Goal: Information Seeking & Learning: Learn about a topic

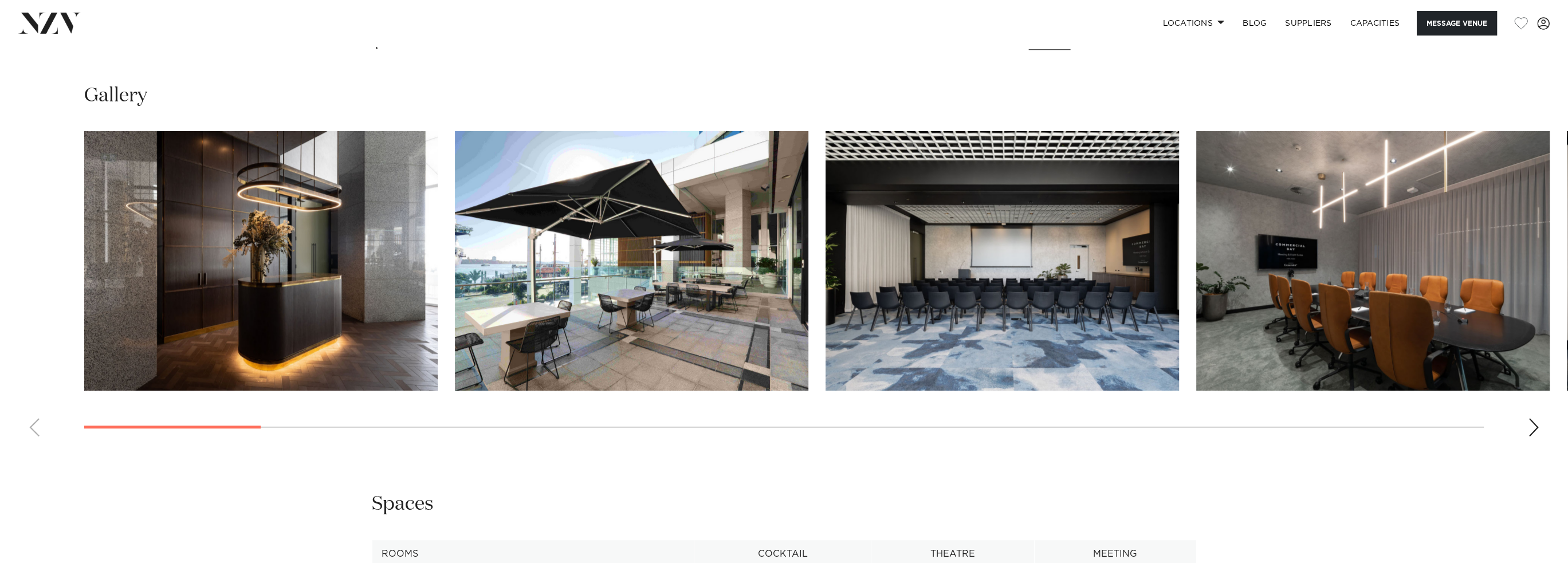
scroll to position [1604, 0]
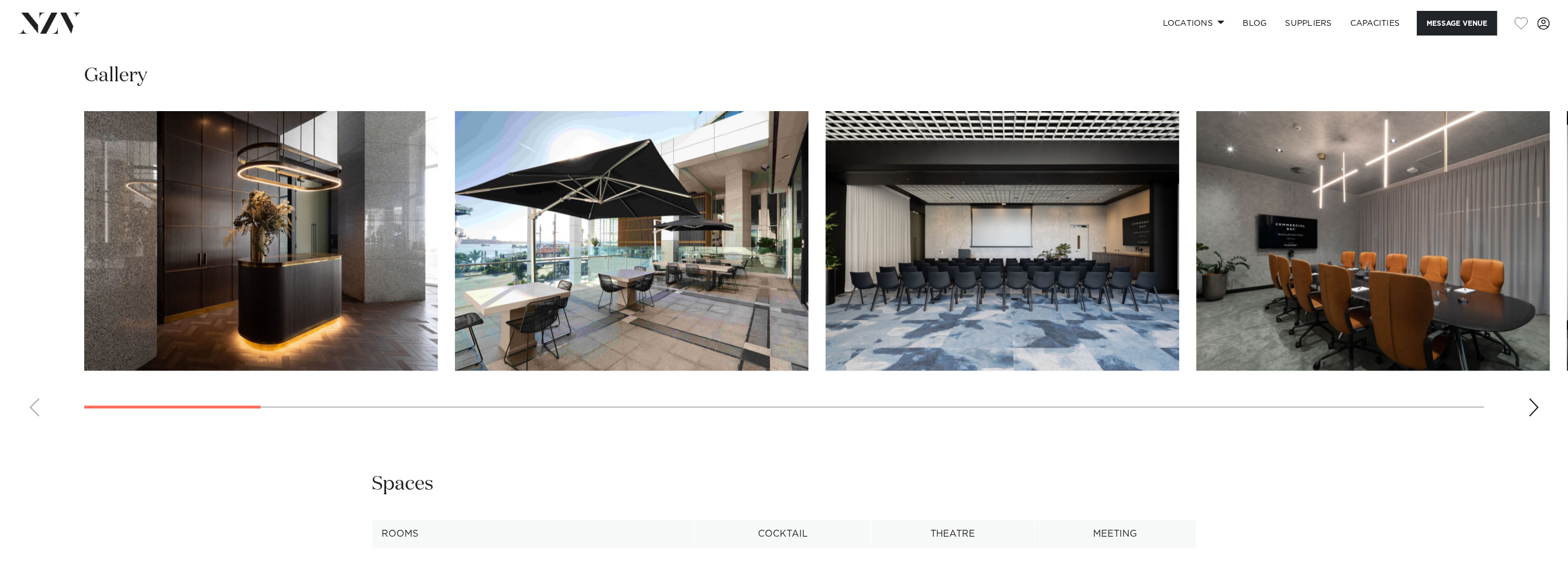
click at [1537, 398] on div "Next slide" at bounding box center [1533, 407] width 12 height 18
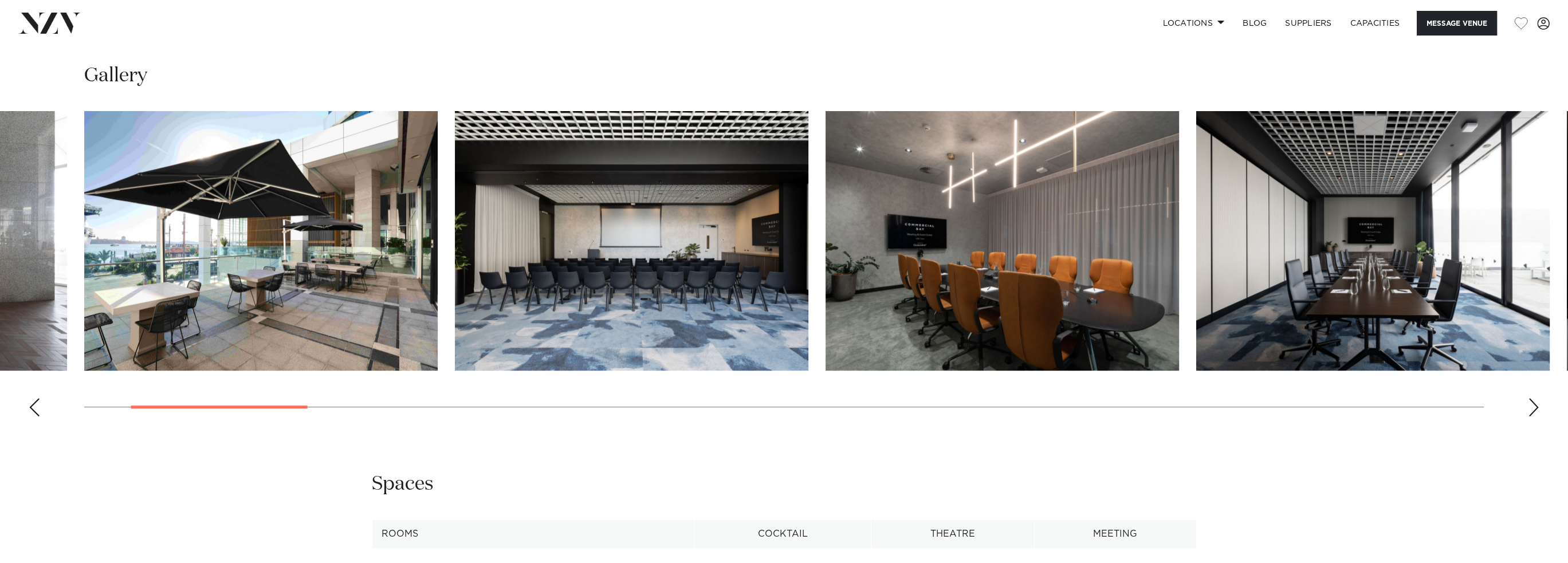
click at [1537, 398] on div "Next slide" at bounding box center [1533, 407] width 12 height 18
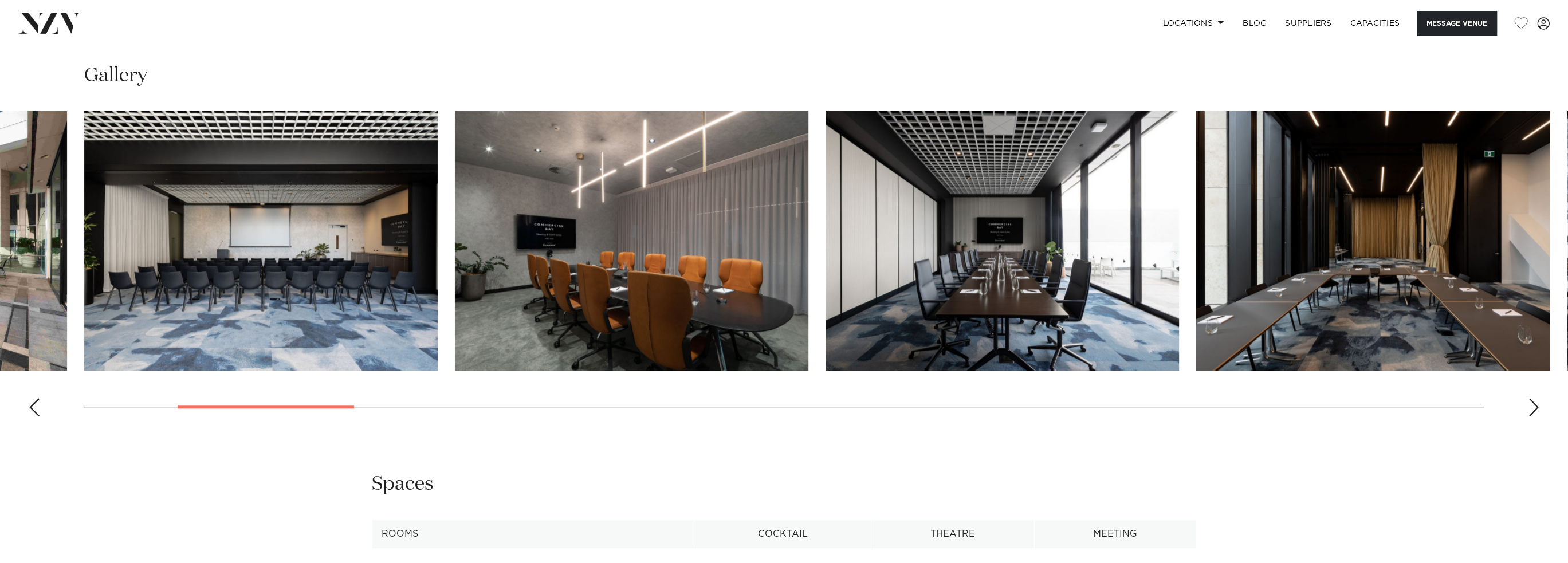
click at [1537, 398] on div "Next slide" at bounding box center [1533, 407] width 12 height 18
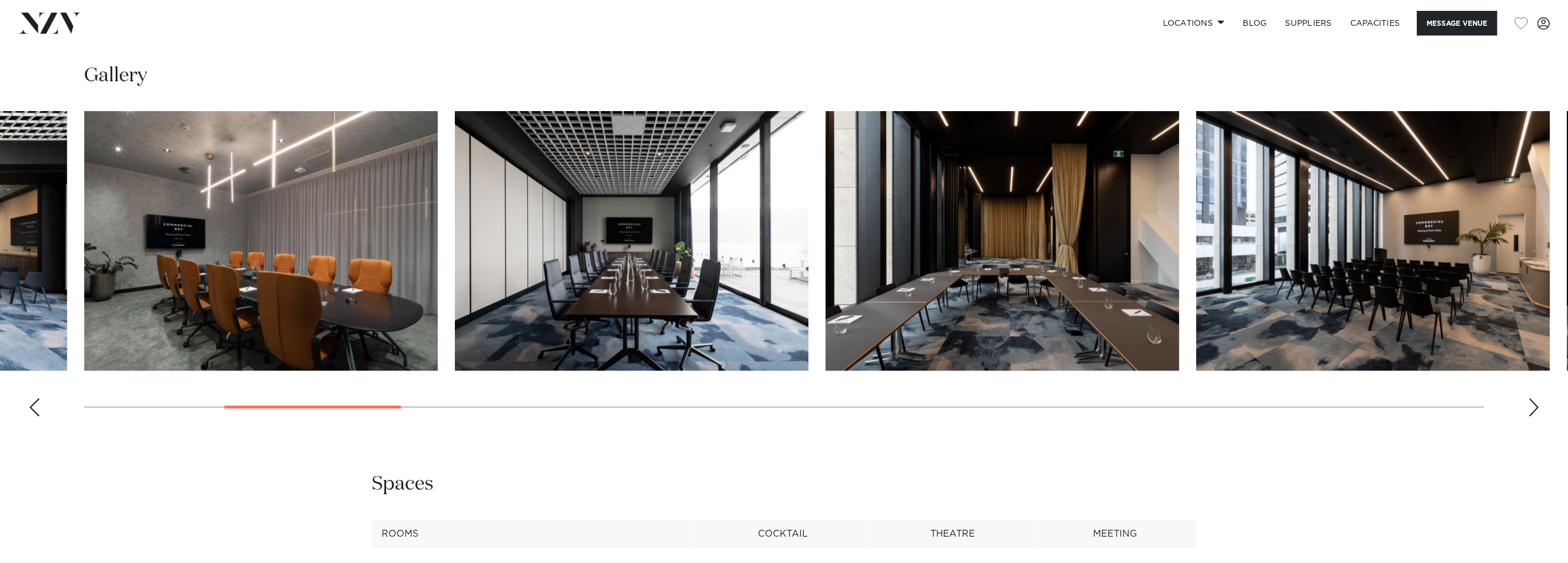
click at [1537, 398] on div "Next slide" at bounding box center [1533, 407] width 12 height 18
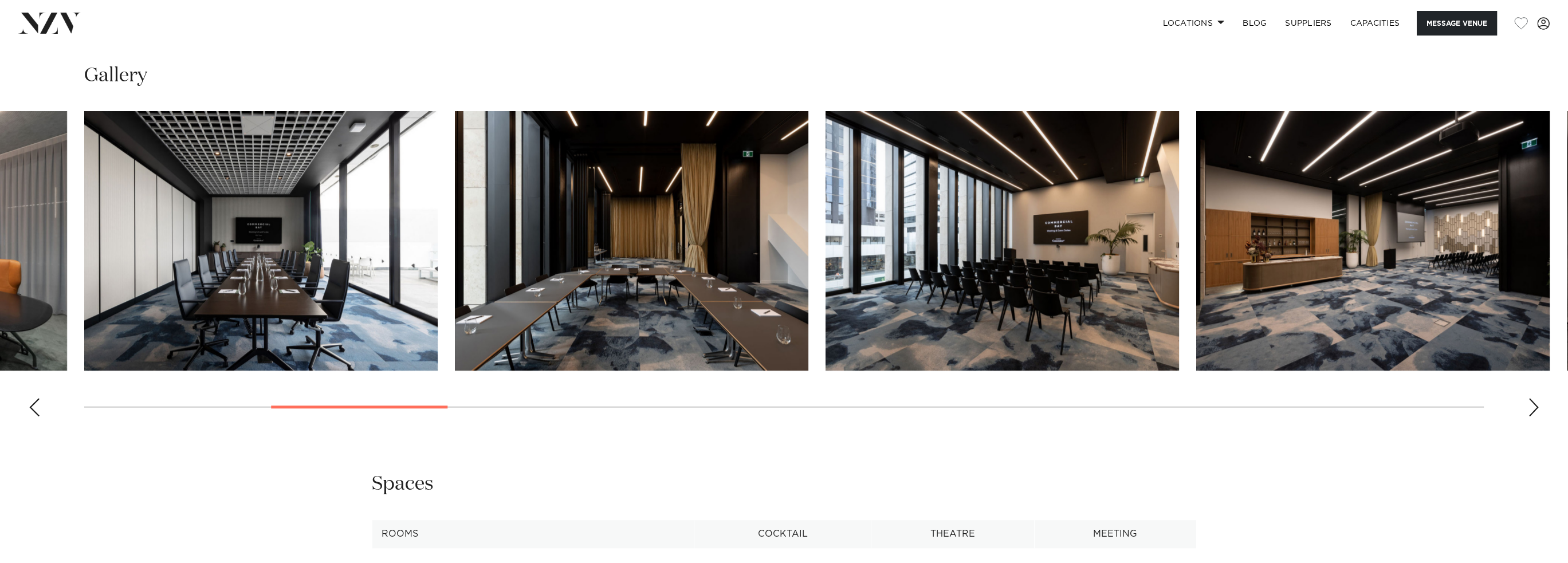
click at [1537, 398] on div "Next slide" at bounding box center [1533, 407] width 12 height 18
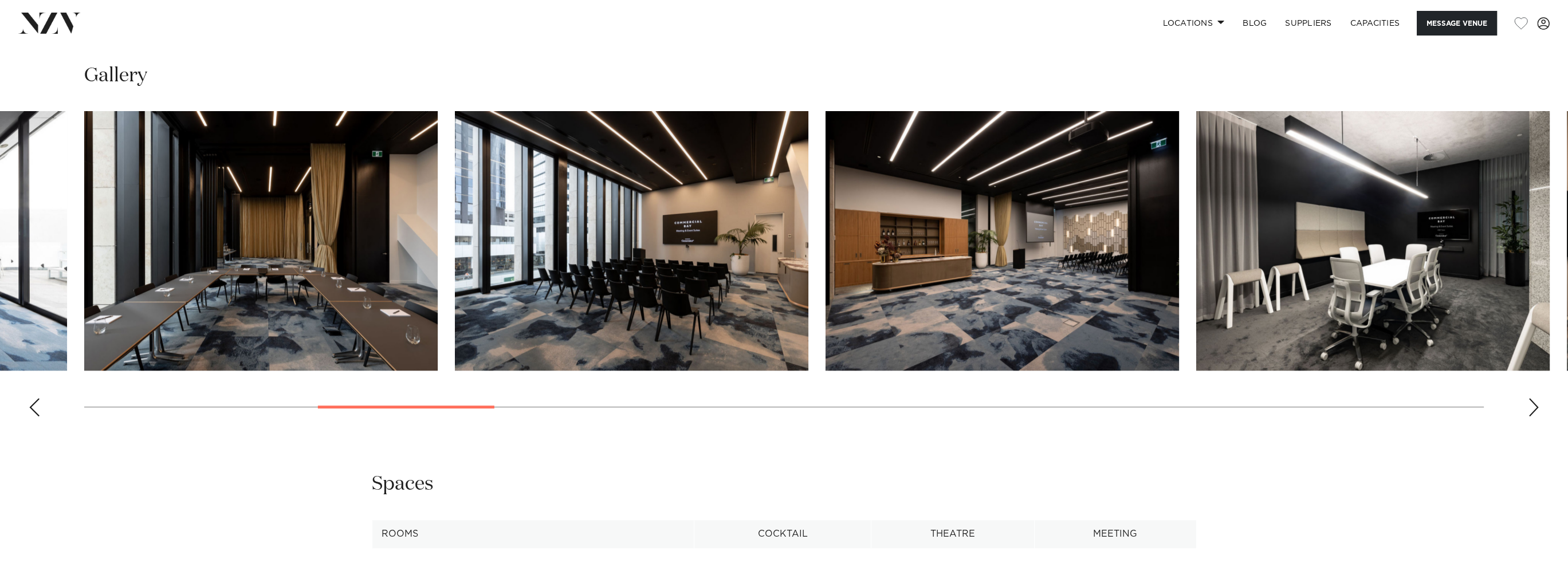
click at [1537, 398] on div "Next slide" at bounding box center [1533, 407] width 12 height 18
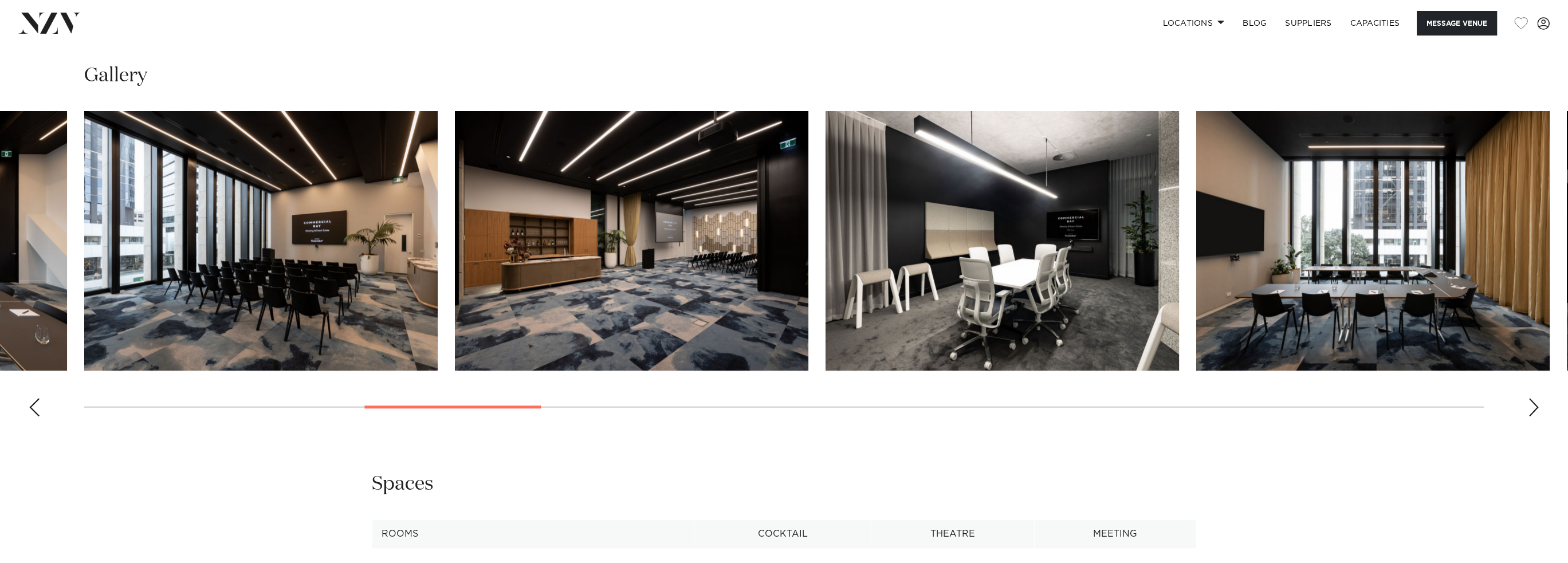
click at [1536, 398] on div "Next slide" at bounding box center [1533, 407] width 12 height 18
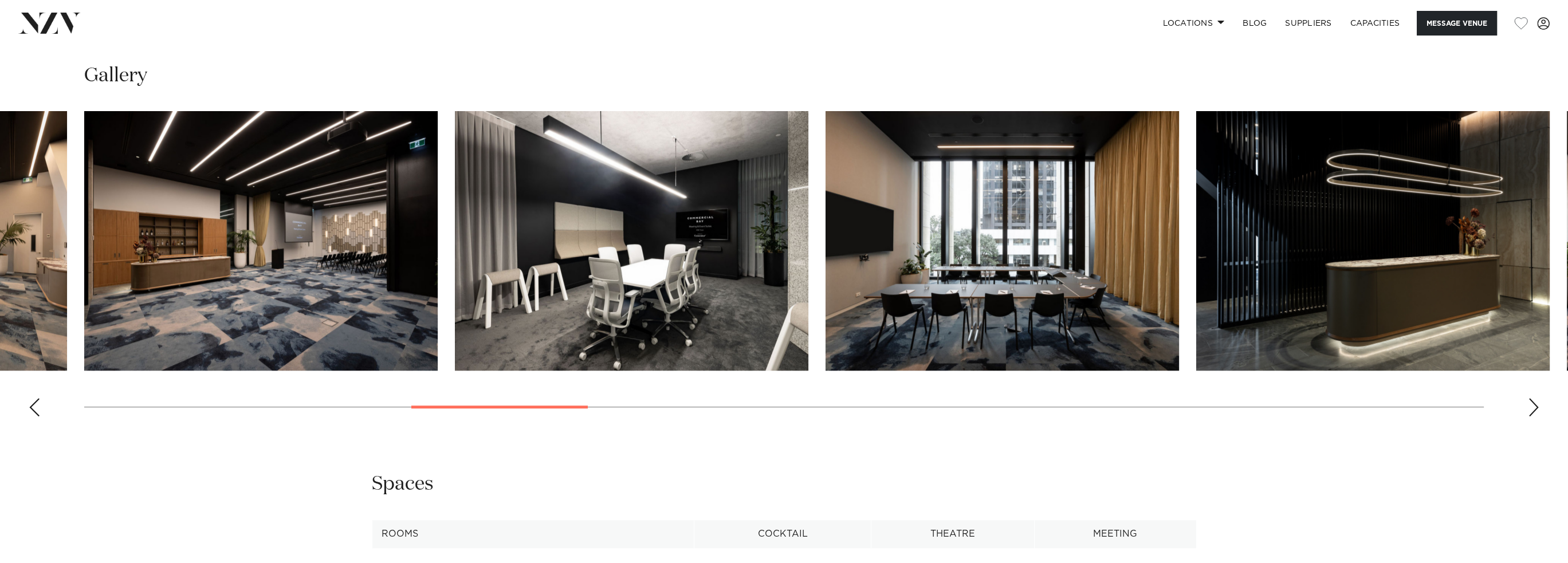
click at [1536, 398] on div "Next slide" at bounding box center [1533, 407] width 12 height 18
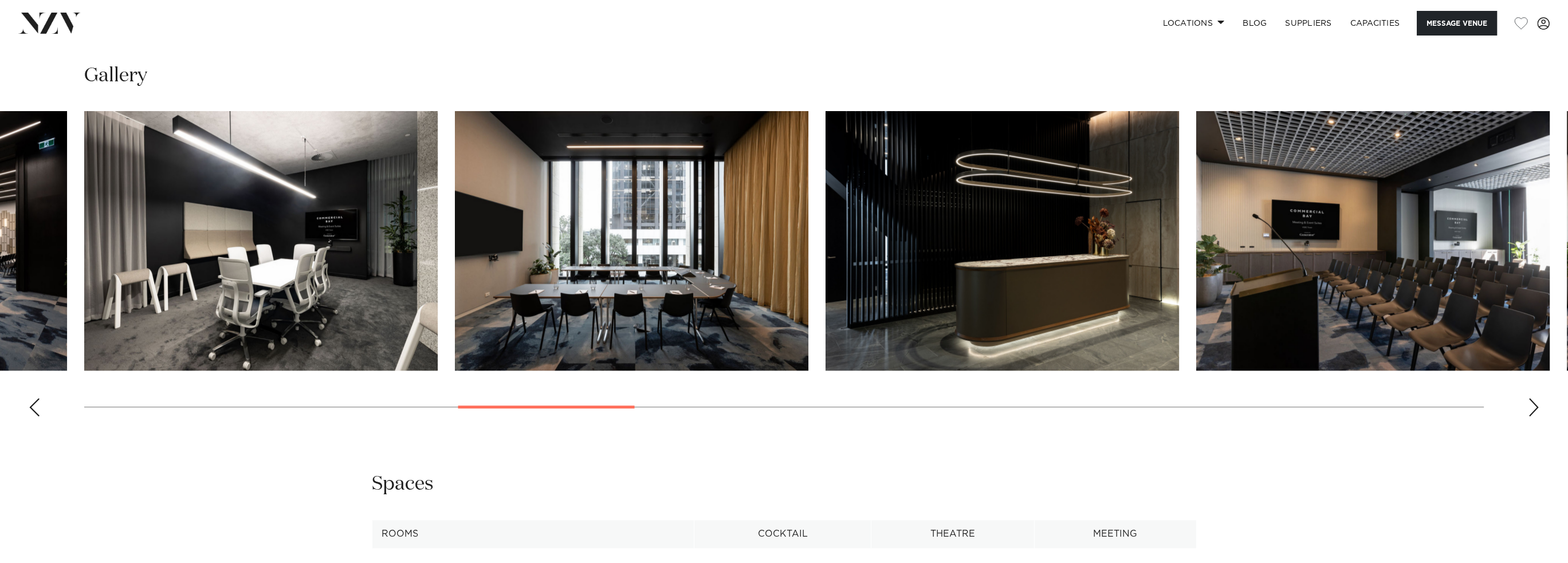
click at [1536, 398] on div "Next slide" at bounding box center [1533, 407] width 12 height 18
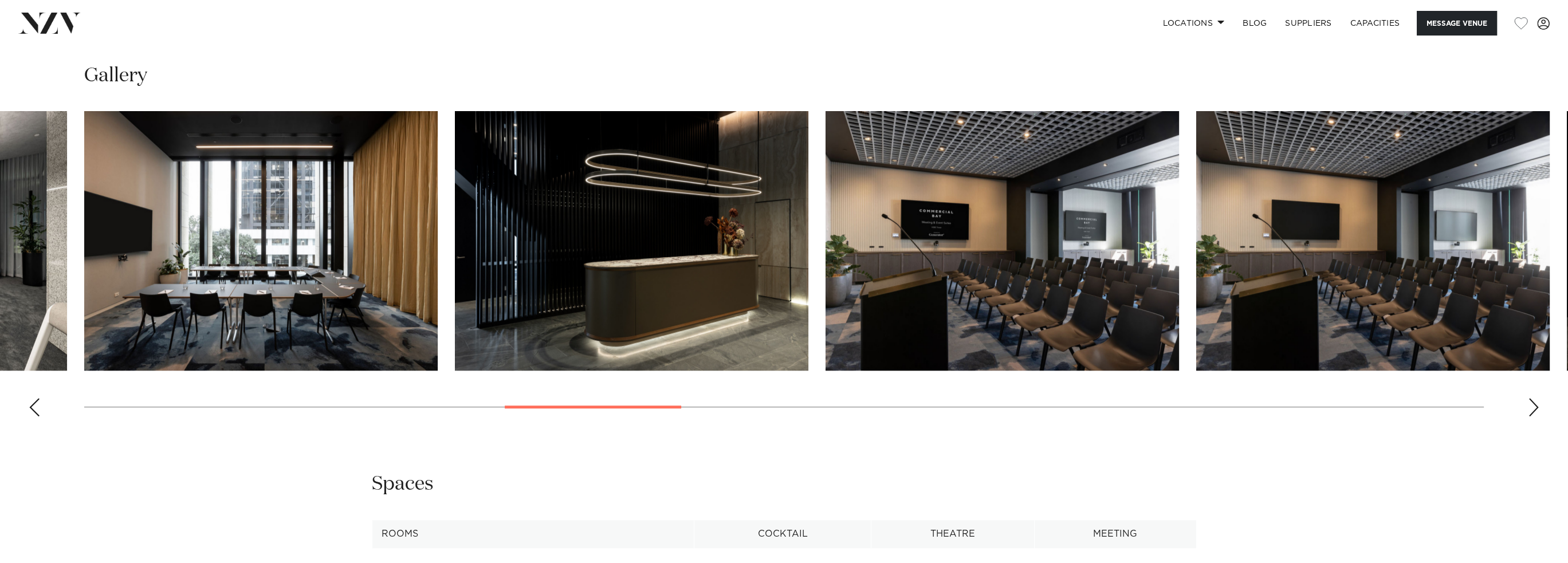
click at [1536, 398] on div "Next slide" at bounding box center [1533, 407] width 12 height 18
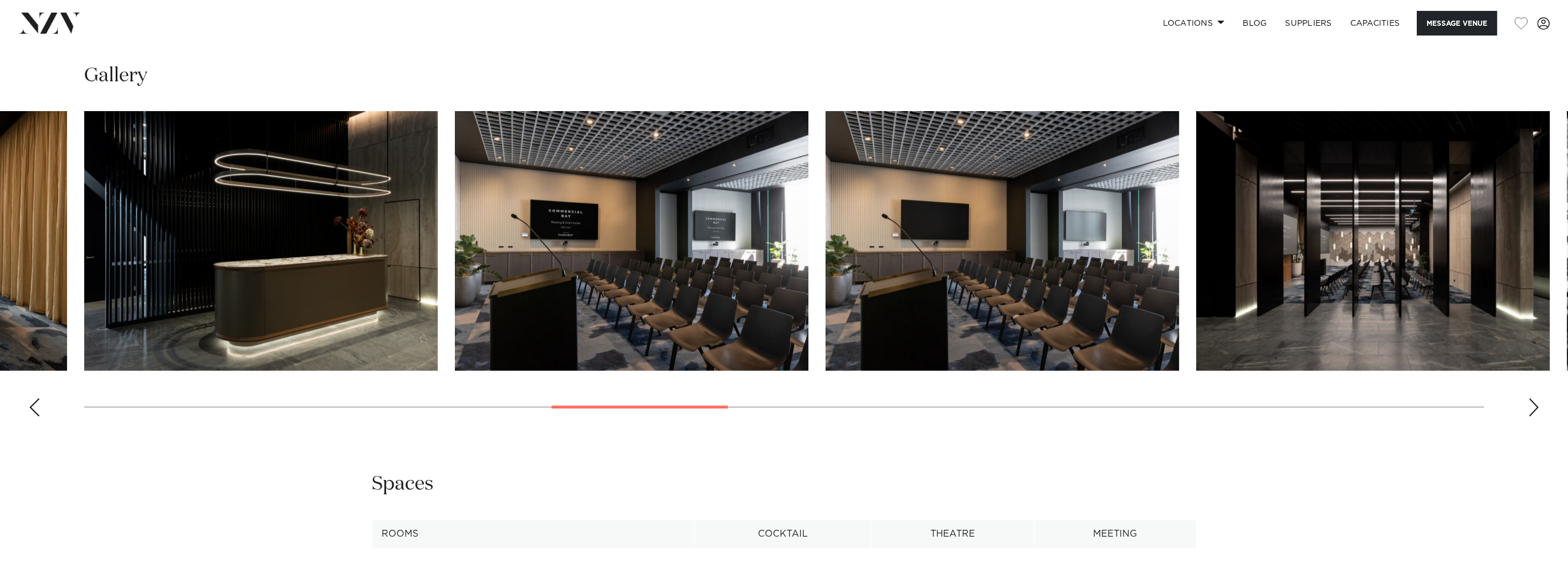
click at [1536, 398] on div "Next slide" at bounding box center [1533, 407] width 12 height 18
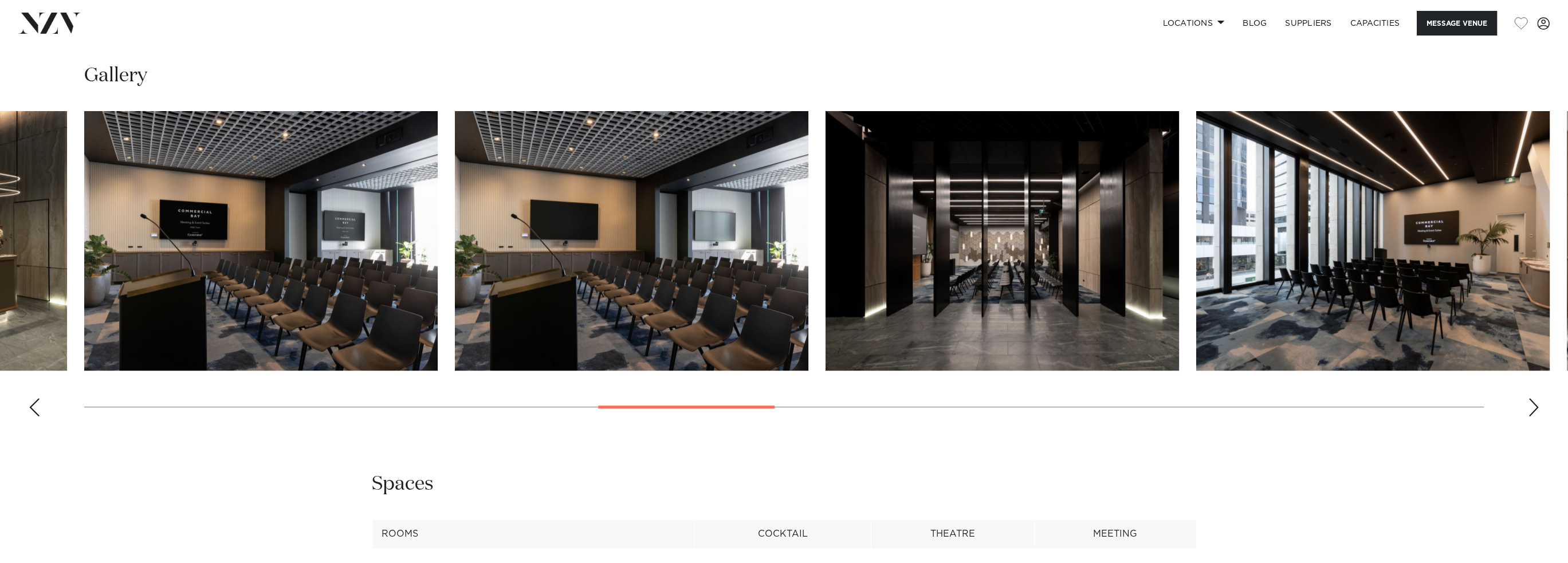
click at [1536, 398] on div "Next slide" at bounding box center [1533, 407] width 12 height 18
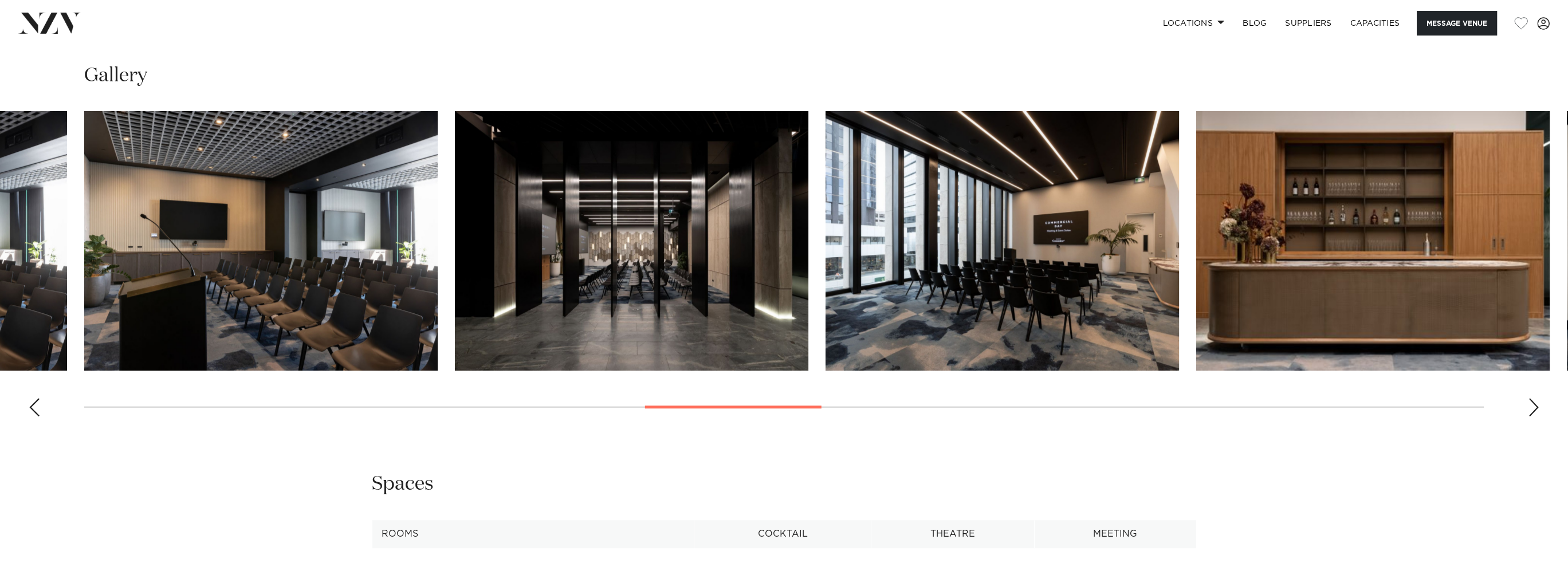
click at [1536, 398] on div "Next slide" at bounding box center [1533, 407] width 12 height 18
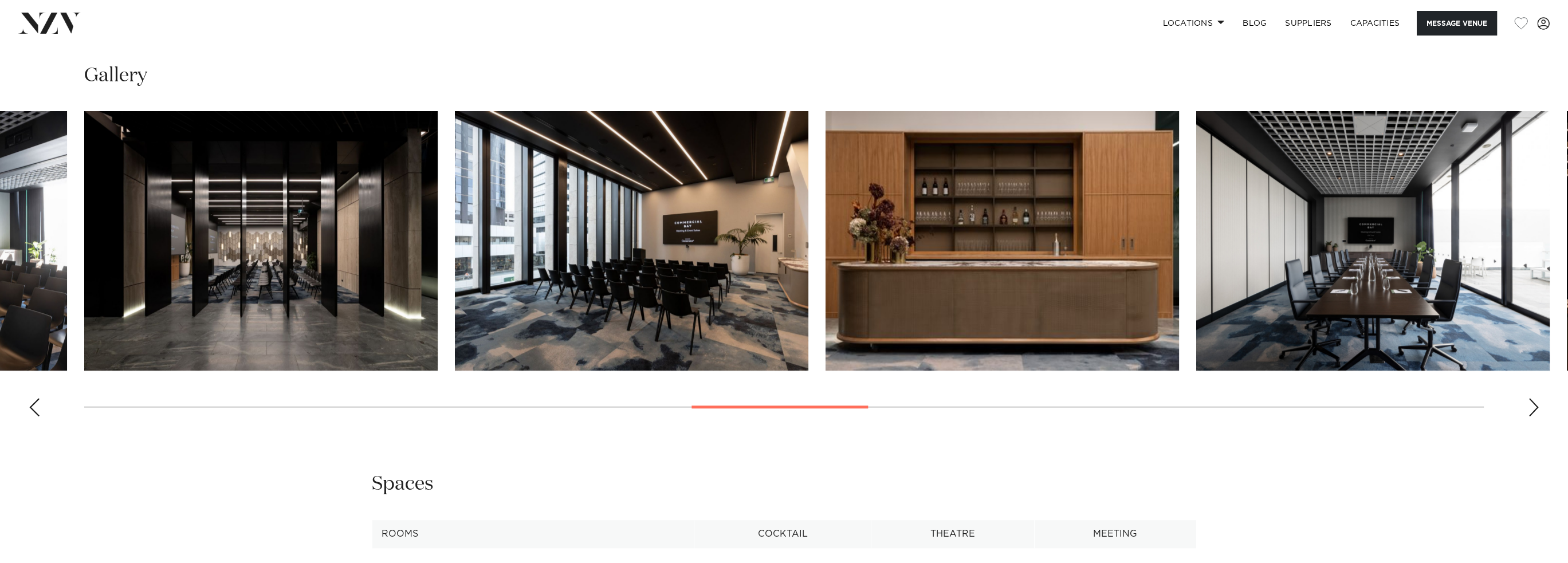
click at [1536, 398] on div "Next slide" at bounding box center [1533, 407] width 12 height 18
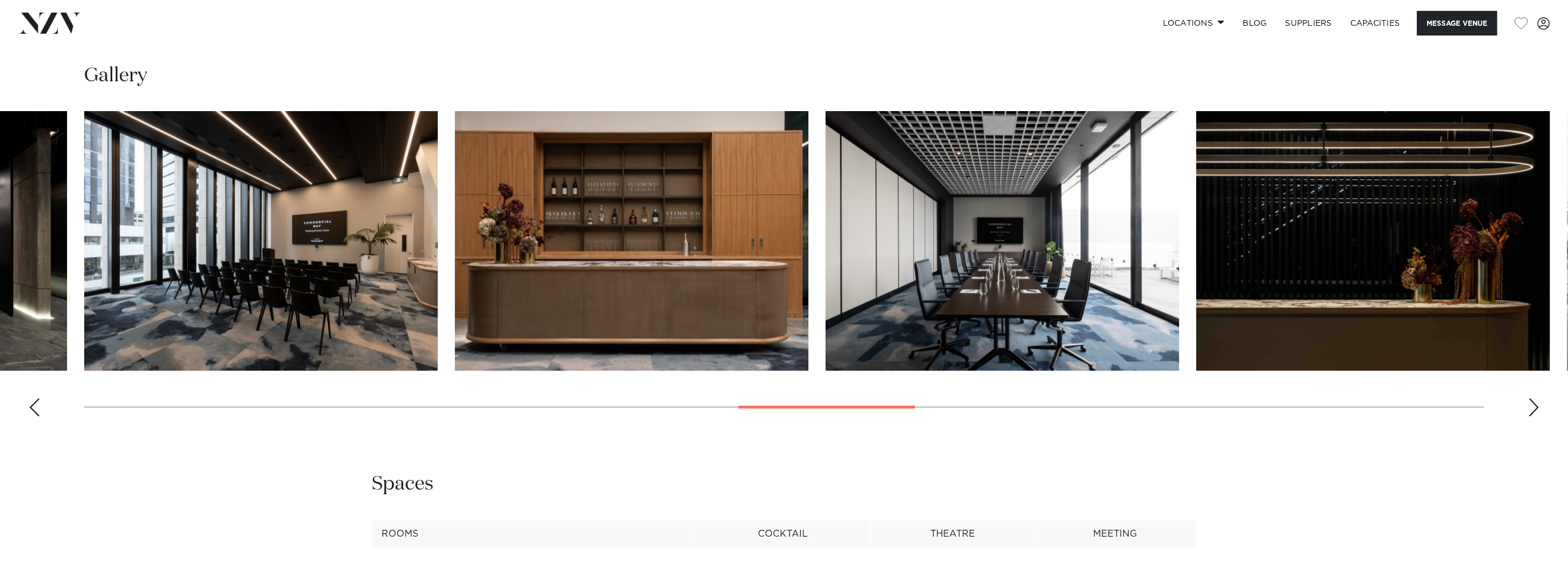
click at [1536, 398] on div "Next slide" at bounding box center [1533, 407] width 12 height 18
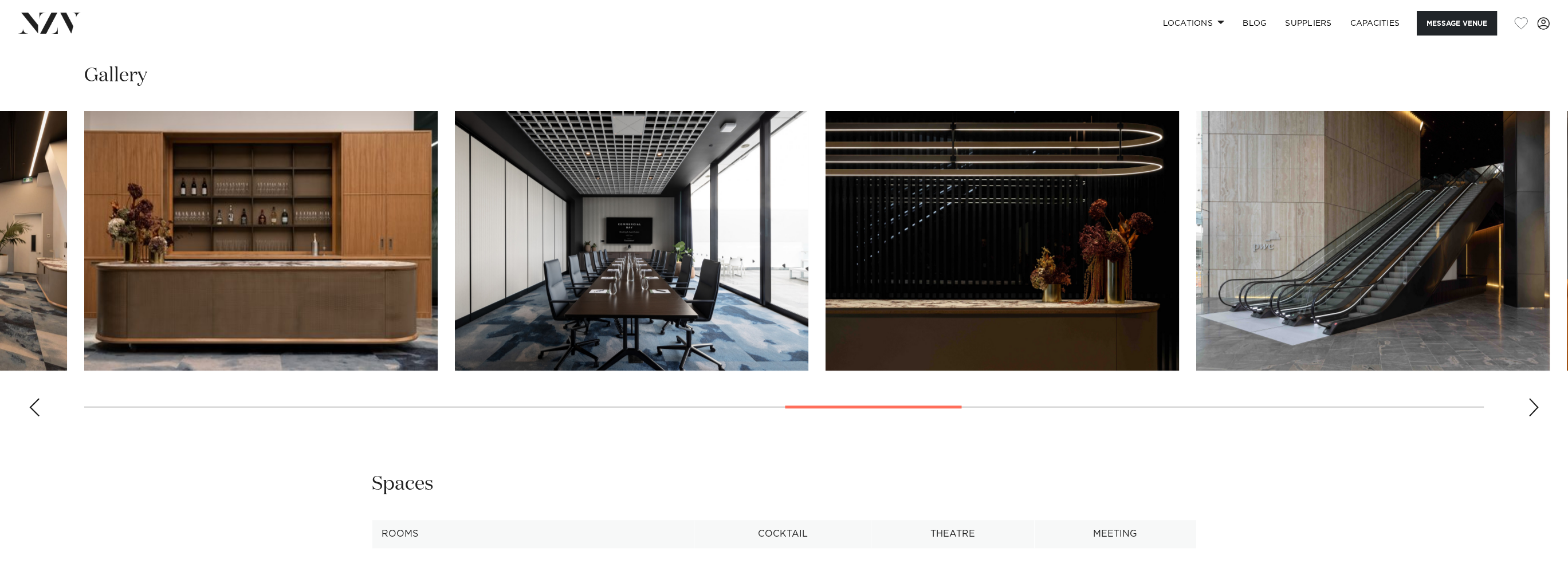
click at [1536, 398] on div "Next slide" at bounding box center [1533, 407] width 12 height 18
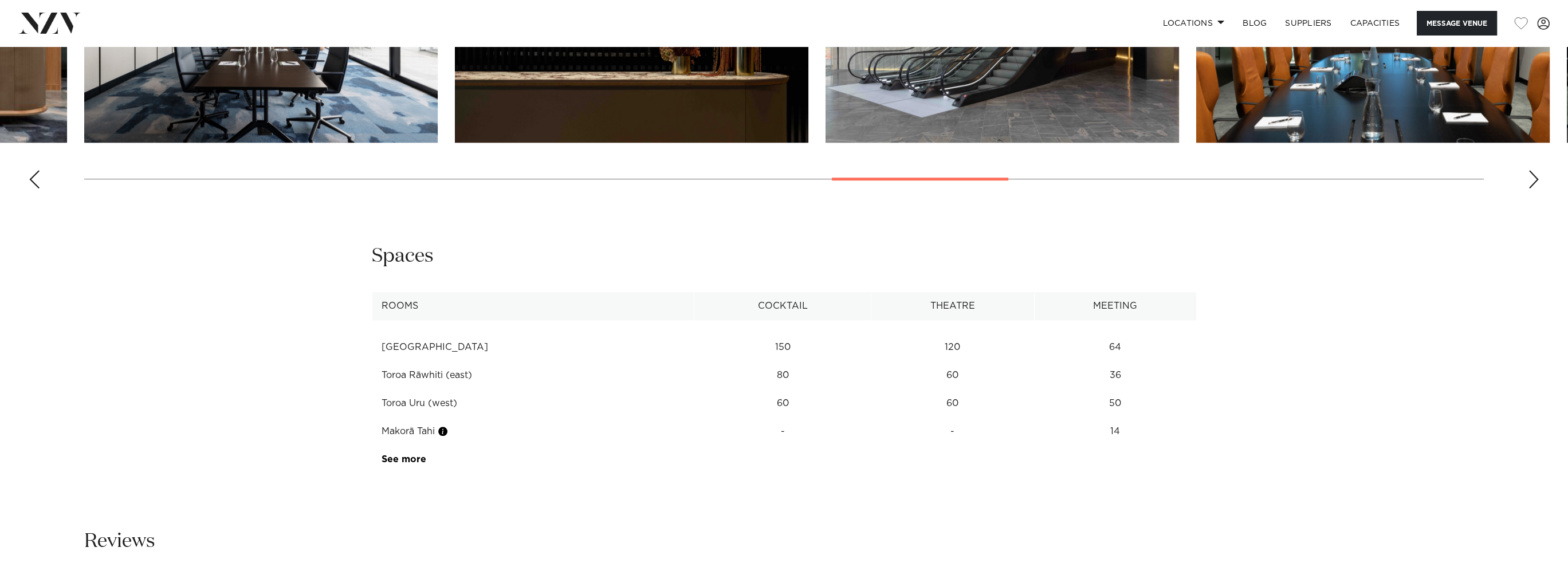
scroll to position [1832, 0]
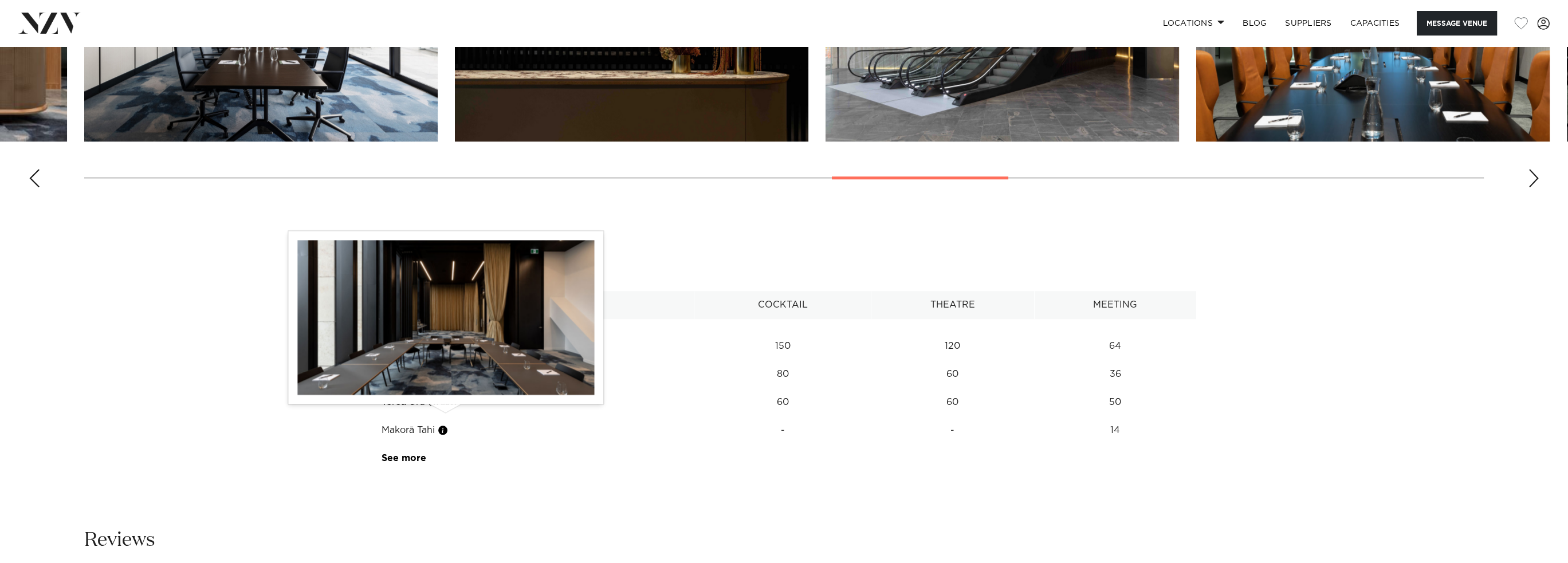
click at [447, 424] on button "button" at bounding box center [442, 430] width 12 height 12
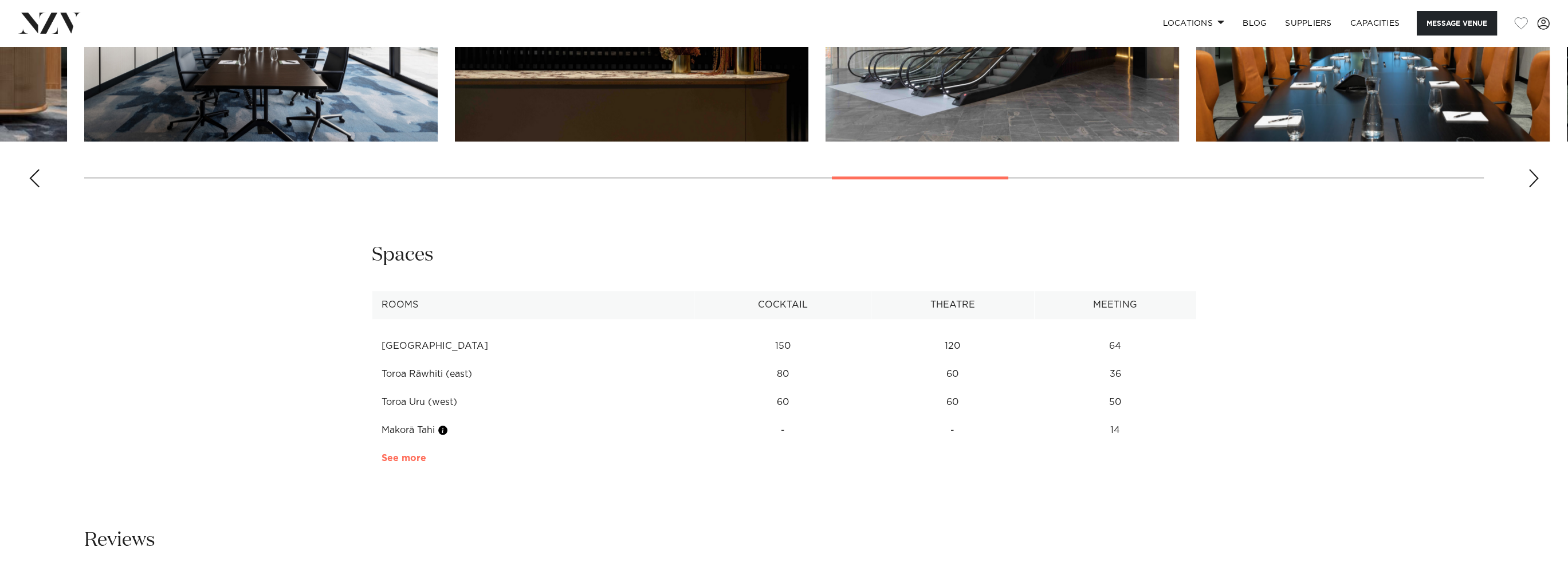
click at [401, 453] on link "See more" at bounding box center [426, 458] width 89 height 9
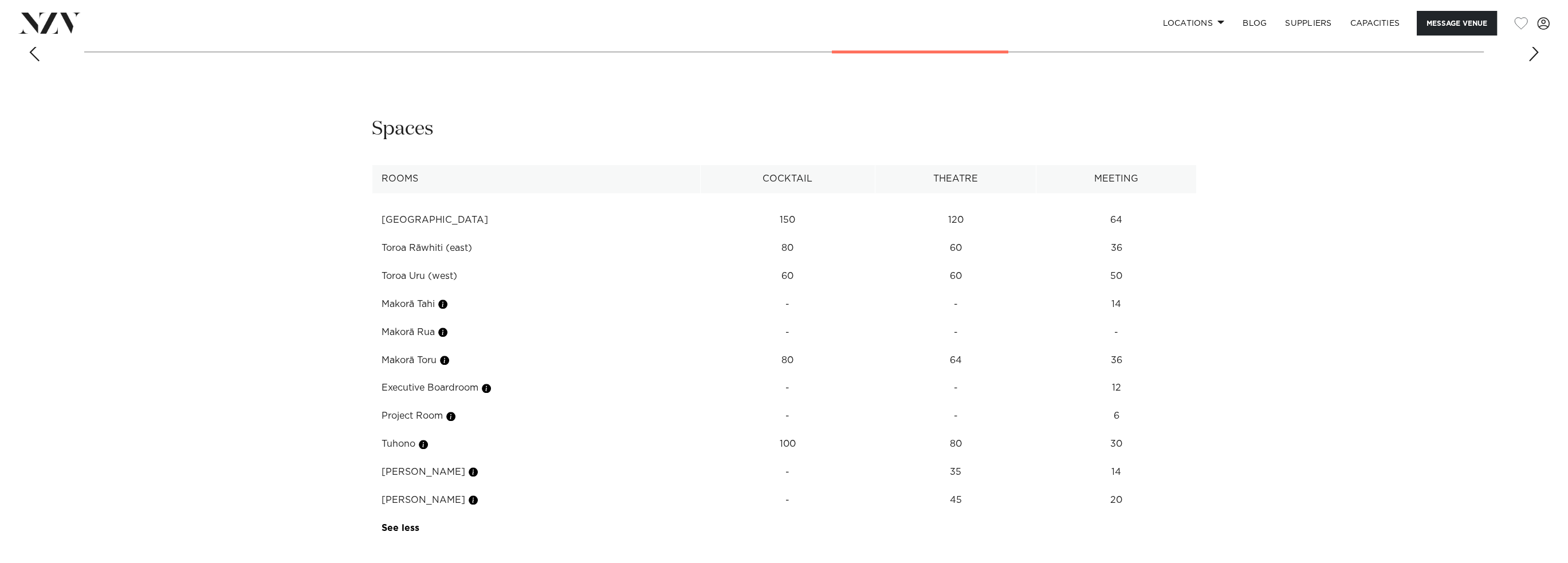
scroll to position [2004, 0]
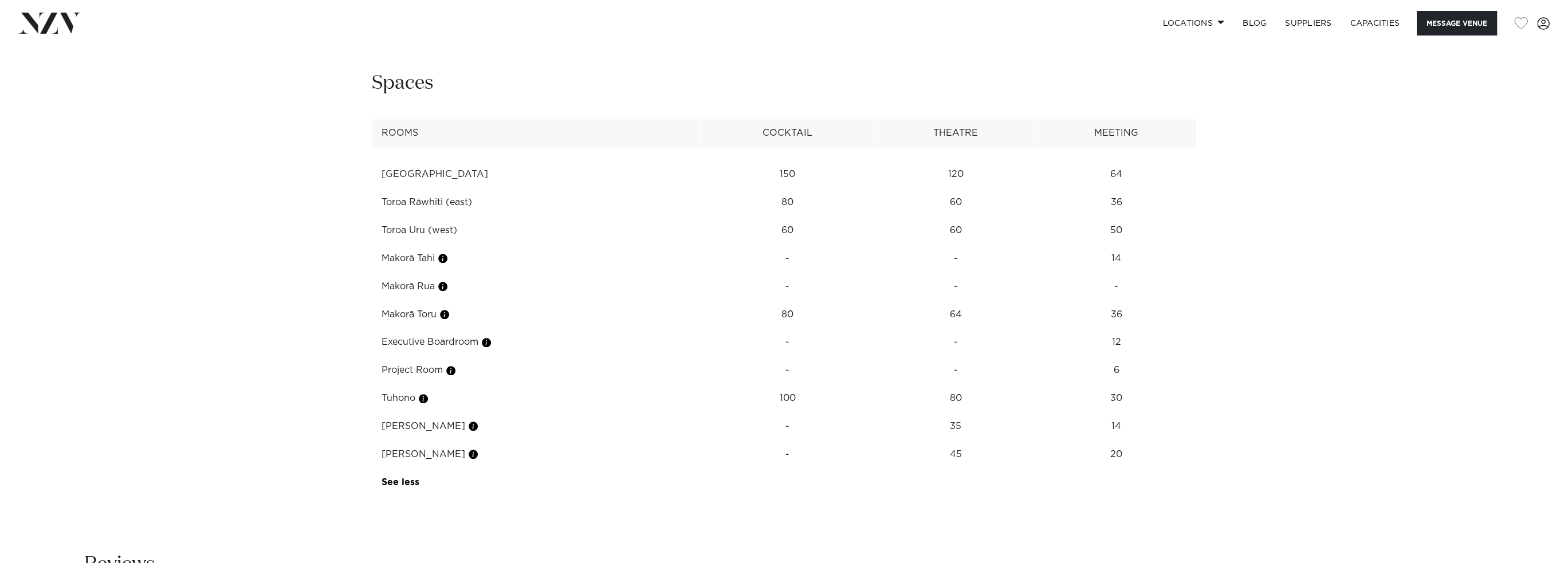
click at [435, 328] on td "Executive Boardroom" at bounding box center [536, 342] width 329 height 28
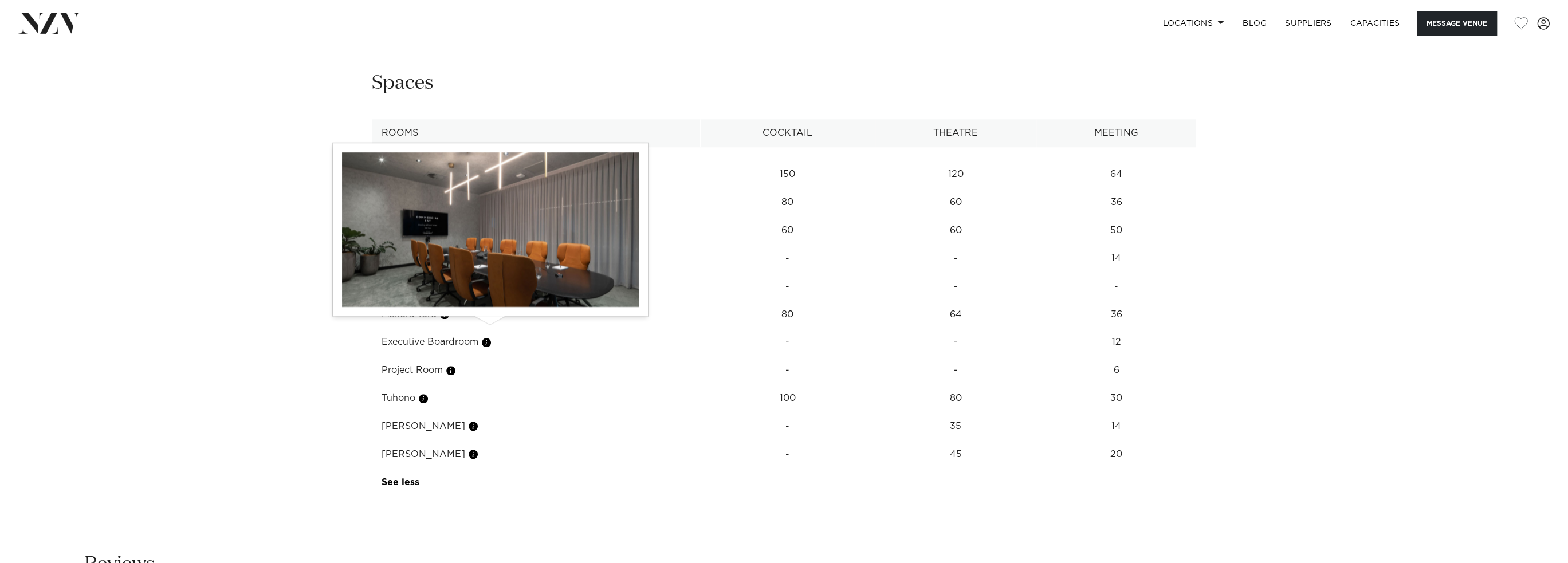
click at [491, 336] on button "button" at bounding box center [486, 342] width 12 height 12
click at [492, 336] on button "button" at bounding box center [486, 342] width 12 height 12
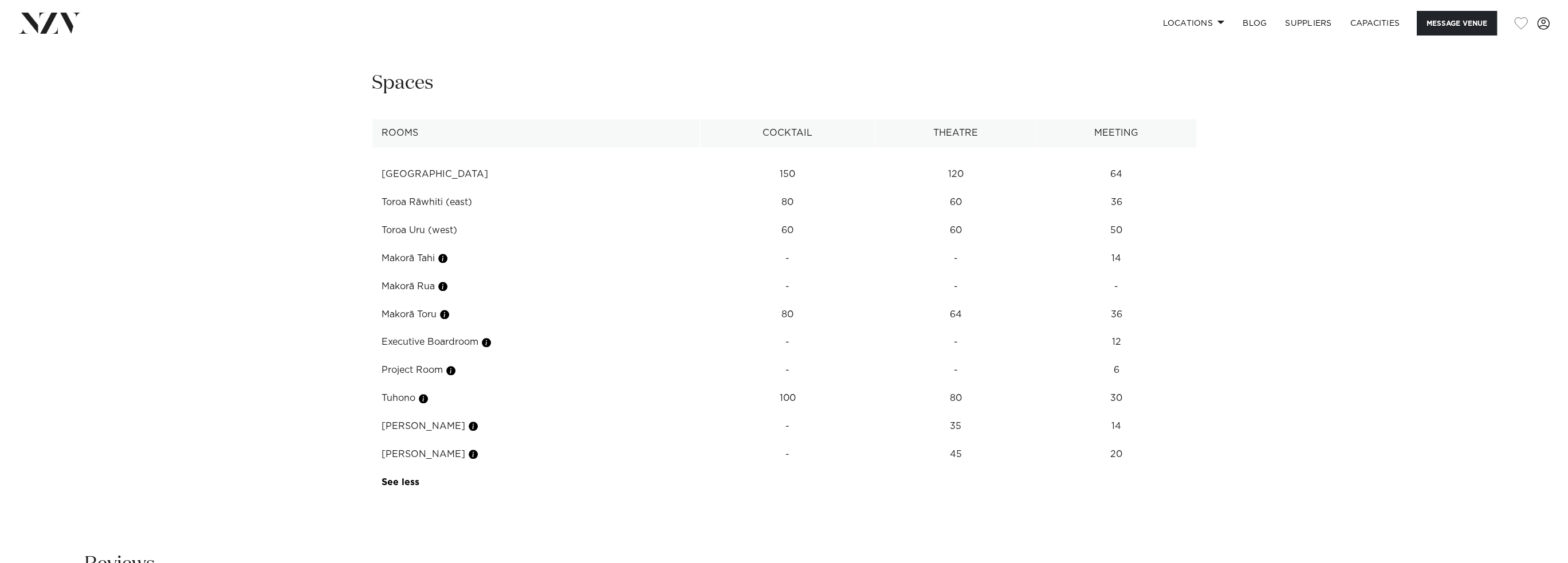
click at [478, 300] on td "Makorā Toru" at bounding box center [536, 314] width 329 height 28
click at [457, 328] on td "Executive Boardroom" at bounding box center [536, 342] width 329 height 28
